Goal: Check status

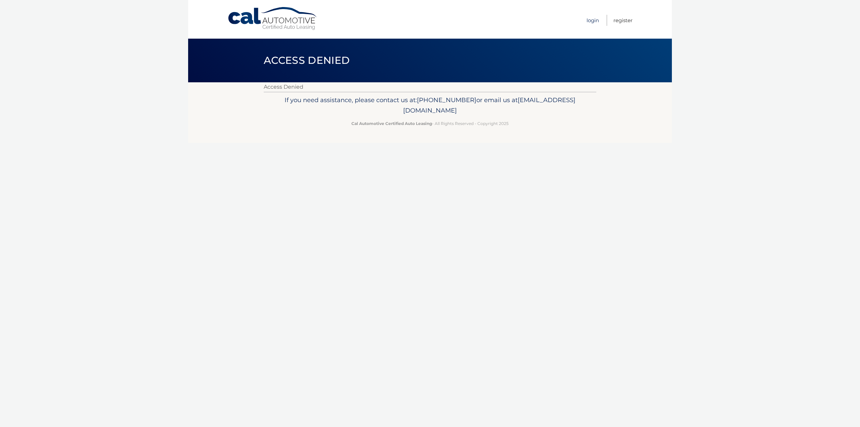
click at [593, 21] on link "Login" at bounding box center [593, 20] width 12 height 11
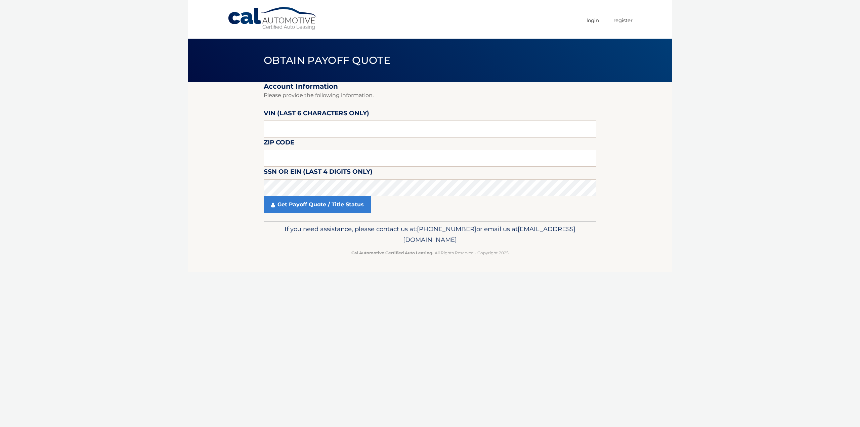
click at [288, 129] on input "text" at bounding box center [430, 129] width 333 height 17
type input "414750"
click at [296, 158] on input "text" at bounding box center [430, 158] width 333 height 17
type input "07039"
click button "For Originating Dealer" at bounding box center [0, 0] width 0 height 0
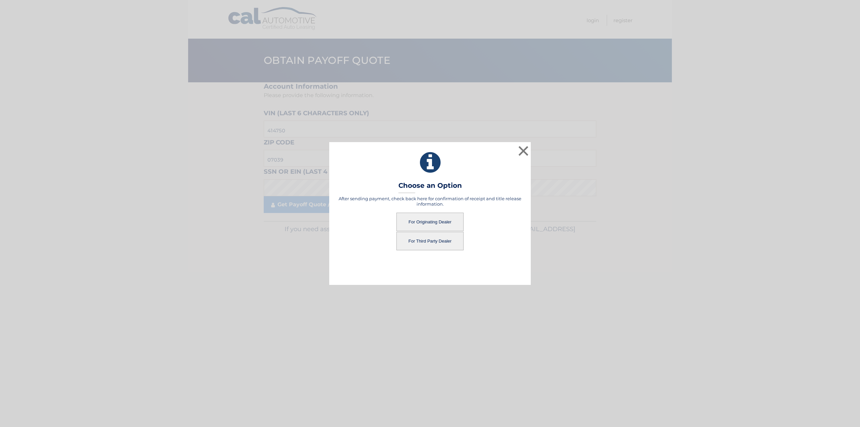
click at [418, 222] on button "For Originating Dealer" at bounding box center [429, 222] width 67 height 18
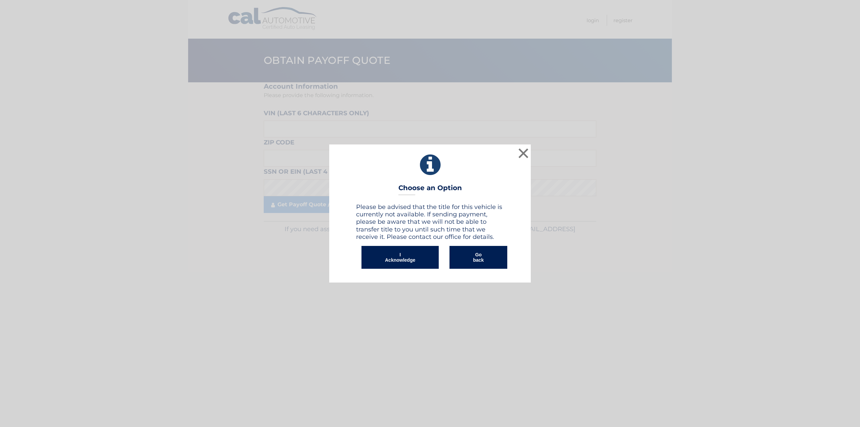
click at [397, 255] on button "I Acknowledge" at bounding box center [399, 257] width 77 height 23
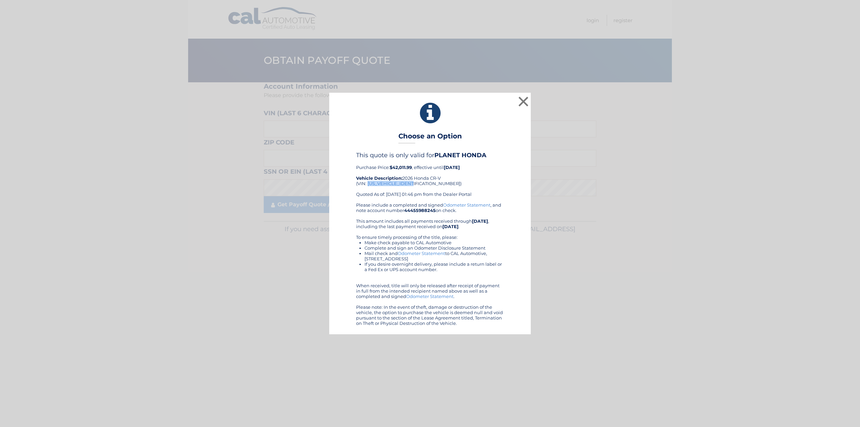
drag, startPoint x: 414, startPoint y: 183, endPoint x: 368, endPoint y: 184, distance: 46.4
click at [368, 184] on div "This quote is only valid for PLANET HONDA Purchase Price: $42,011.99 , effectiv…" at bounding box center [430, 177] width 148 height 50
copy div "2HKRS4H75TH414750"
